Goal: Task Accomplishment & Management: Manage account settings

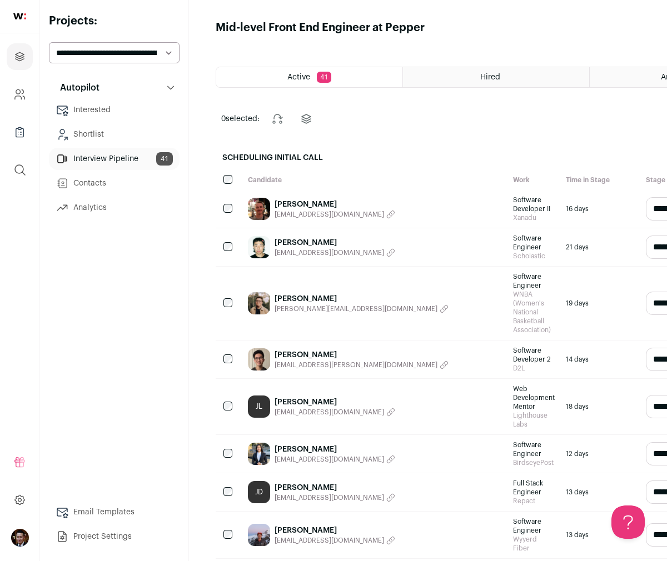
click at [386, 116] on div "0 selected: Change stage Change project" at bounding box center [496, 119] width 560 height 27
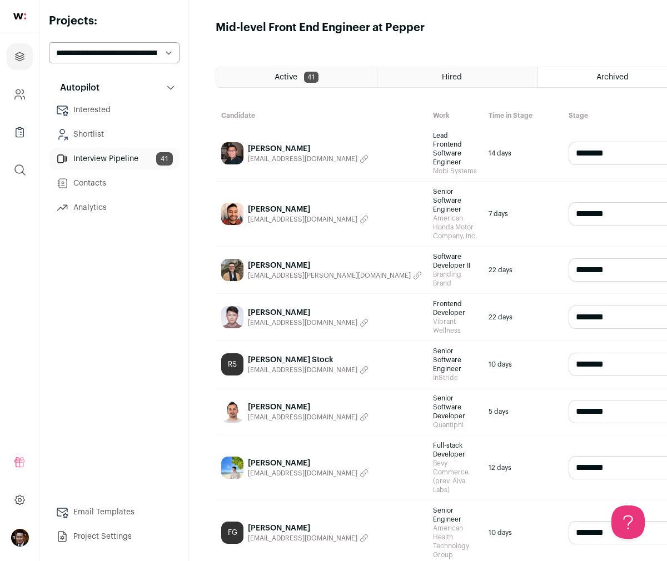
click at [588, 477] on select "**********" at bounding box center [631, 467] width 125 height 23
select select "**********"
click at [569, 465] on select "**********" at bounding box center [631, 467] width 125 height 23
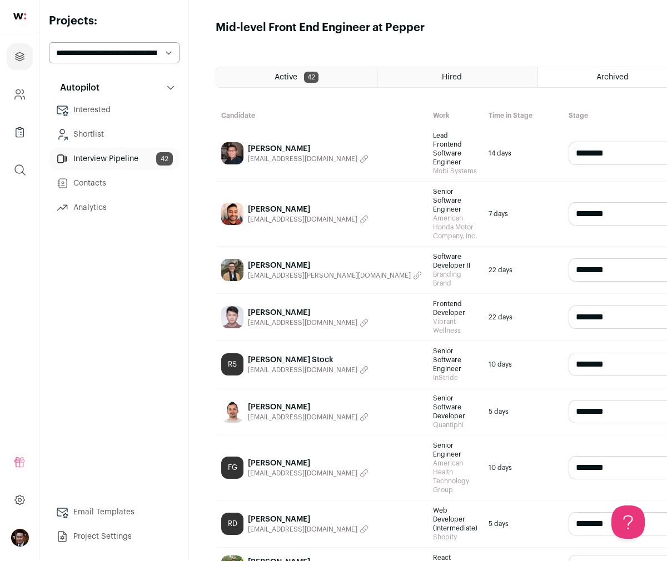
click at [286, 82] on div "Active 42" at bounding box center [296, 77] width 161 height 20
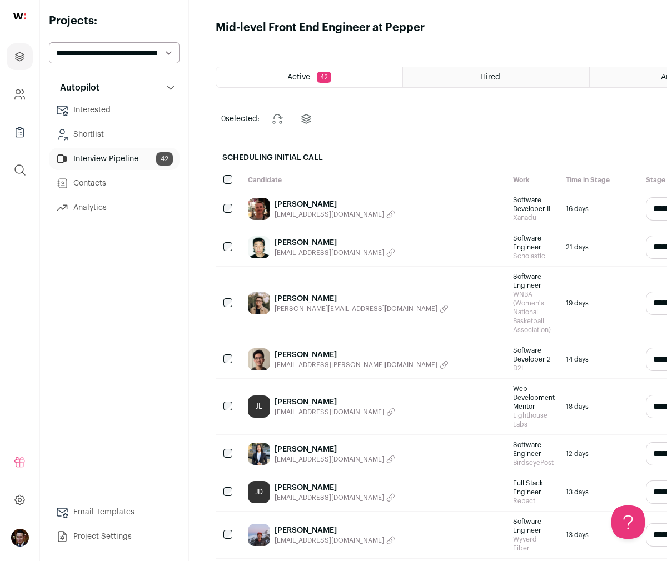
scroll to position [1440, 0]
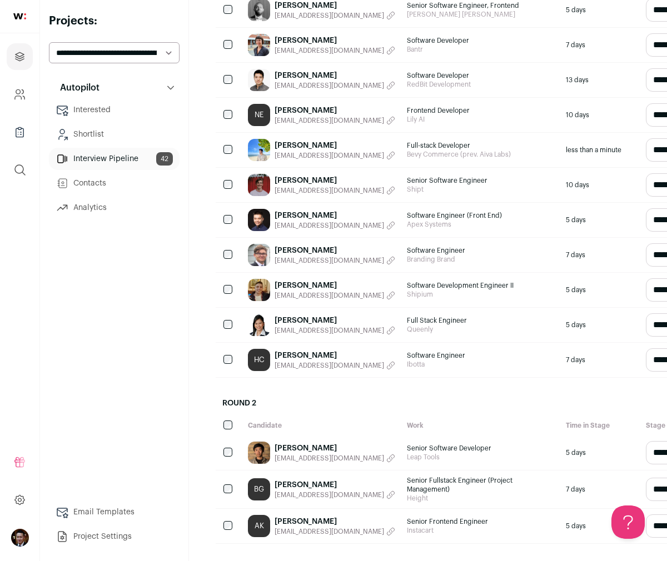
click at [311, 151] on link "[PERSON_NAME]" at bounding box center [335, 145] width 121 height 11
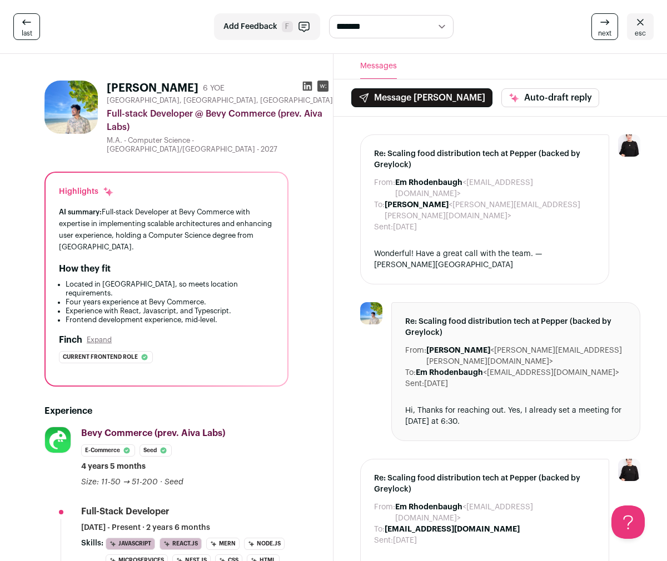
click at [468, 182] on dd "[PERSON_NAME] <[EMAIL_ADDRESS][DOMAIN_NAME]>" at bounding box center [495, 188] width 200 height 22
drag, startPoint x: 468, startPoint y: 193, endPoint x: 576, endPoint y: 193, distance: 108.4
click at [576, 200] on dd "[PERSON_NAME] <[PERSON_NAME][EMAIL_ADDRESS][PERSON_NAME][DOMAIN_NAME]>" at bounding box center [490, 211] width 211 height 22
copy dd "[EMAIL_ADDRESS][DOMAIN_NAME]"
click at [303, 88] on icon at bounding box center [307, 86] width 9 height 9
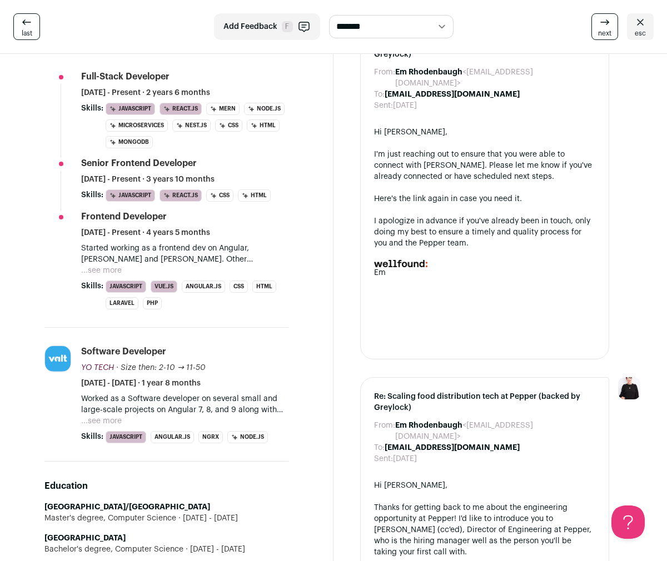
scroll to position [465, 0]
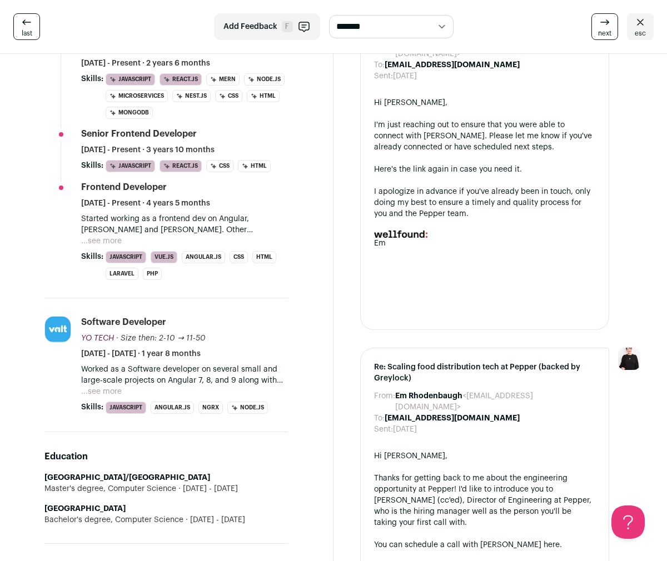
click at [94, 386] on button "...see more" at bounding box center [101, 391] width 41 height 11
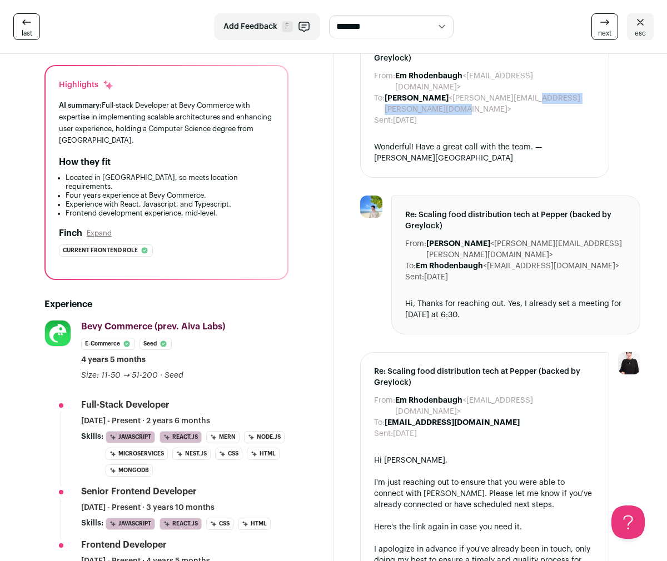
scroll to position [0, 0]
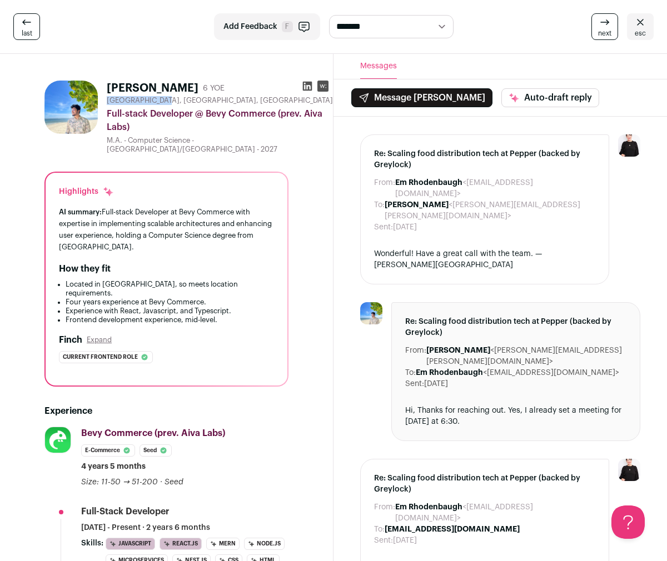
drag, startPoint x: 108, startPoint y: 97, endPoint x: 162, endPoint y: 99, distance: 54.5
click at [162, 99] on span "[GEOGRAPHIC_DATA], [GEOGRAPHIC_DATA], [GEOGRAPHIC_DATA]" at bounding box center [220, 100] width 226 height 9
click at [302, 87] on icon at bounding box center [307, 86] width 11 height 11
click at [648, 28] on link "esc" at bounding box center [640, 26] width 27 height 27
